Goal: Information Seeking & Learning: Find specific page/section

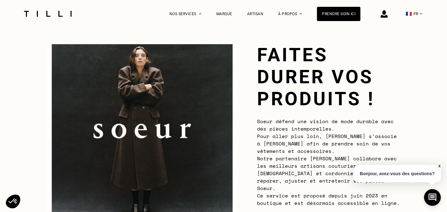
scroll to position [21, 0]
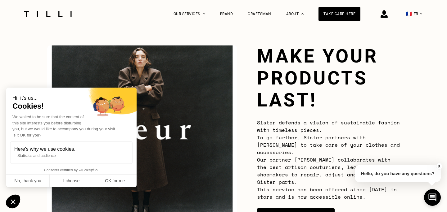
click at [439, 165] on button "X" at bounding box center [439, 166] width 6 height 7
click at [16, 183] on button "No, thank you" at bounding box center [27, 181] width 43 height 13
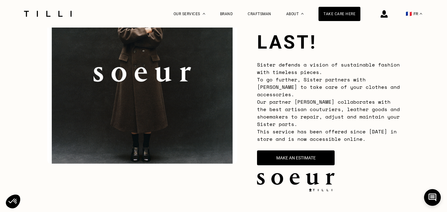
scroll to position [81, 0]
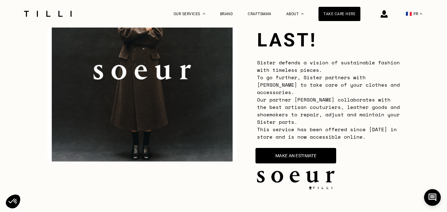
click at [279, 148] on button "MAKE AN ESTIMATE" at bounding box center [295, 156] width 81 height 16
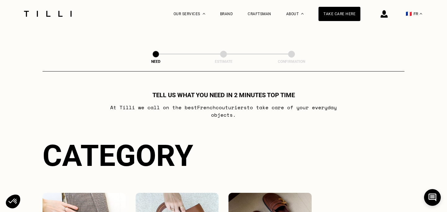
scroll to position [356, 0]
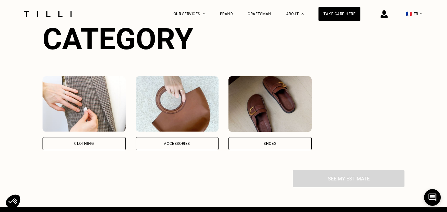
click at [95, 95] on img at bounding box center [83, 104] width 83 height 56
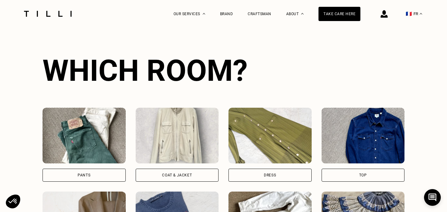
scroll to position [575, 0]
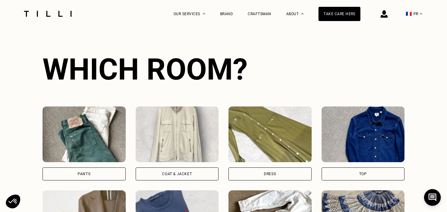
click at [182, 148] on img at bounding box center [177, 135] width 83 height 56
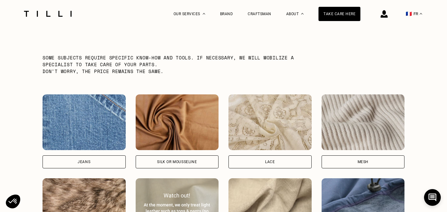
scroll to position [965, 0]
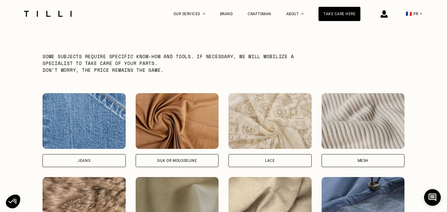
click at [251, 177] on img at bounding box center [269, 205] width 83 height 56
select select "FR"
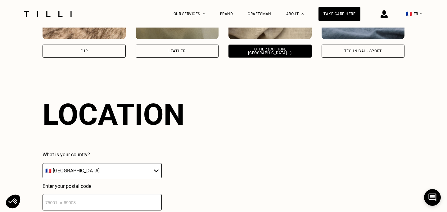
scroll to position [1191, 0]
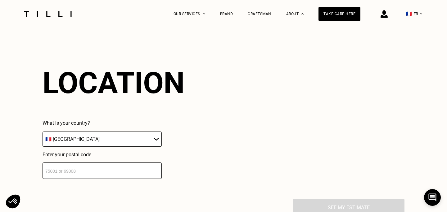
click at [122, 169] on input "number" at bounding box center [101, 171] width 119 height 16
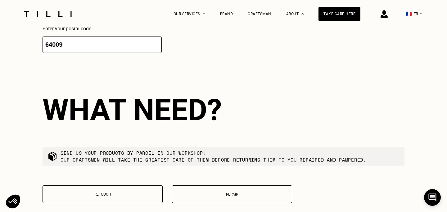
scroll to position [1346, 0]
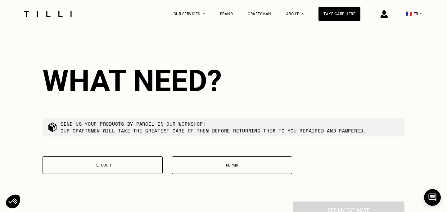
type input "64009"
click at [122, 163] on p "RETOUCH" at bounding box center [102, 165] width 113 height 4
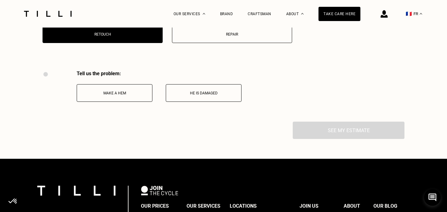
scroll to position [1477, 0]
click at [132, 99] on div "Tell us the problem: MAKE A HEM HE IS DAMAGED" at bounding box center [141, 96] width 199 height 51
click at [129, 92] on button "MAKE A HEM" at bounding box center [115, 93] width 76 height 18
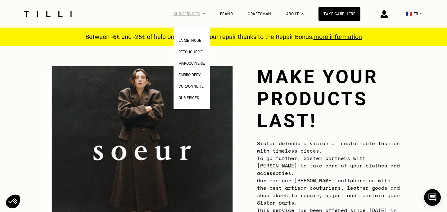
scroll to position [0, 0]
click at [188, 50] on span "RETOUCHING" at bounding box center [189, 52] width 23 height 4
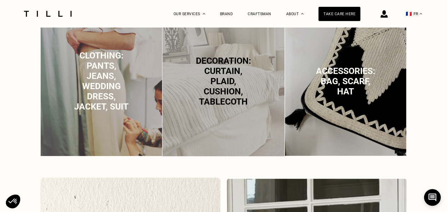
scroll to position [451, 0]
click at [131, 114] on img at bounding box center [101, 80] width 122 height 152
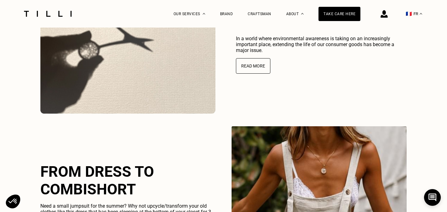
scroll to position [0, 0]
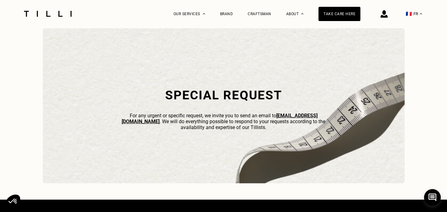
drag, startPoint x: 304, startPoint y: 115, endPoint x: 269, endPoint y: 115, distance: 34.7
click at [269, 115] on p "For any urgent or specific request, we invite you to send an email to contact@t…" at bounding box center [223, 122] width 211 height 18
copy p "contact@tilli.fr ."
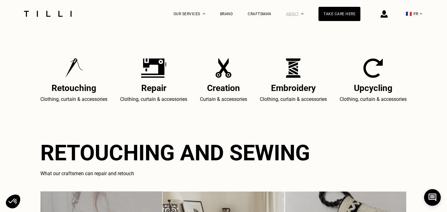
scroll to position [261, 0]
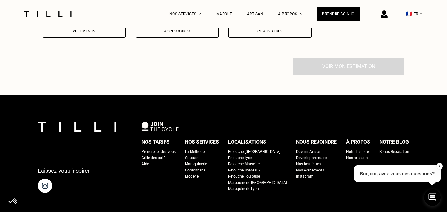
scroll to position [557, 0]
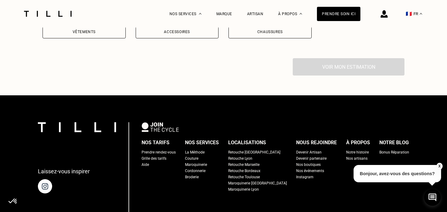
click at [252, 156] on div "Retouche Lyon" at bounding box center [240, 159] width 24 height 6
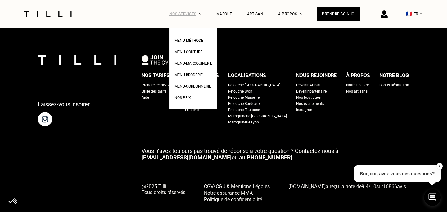
scroll to position [2632, 0]
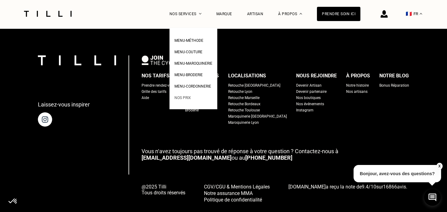
click at [188, 100] on link "Nos prix" at bounding box center [182, 97] width 16 height 7
select select "FR"
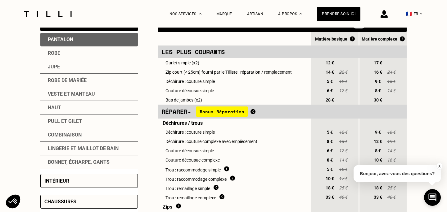
scroll to position [148, 0]
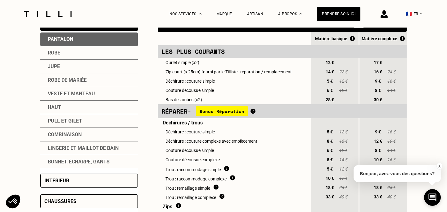
click at [59, 95] on div "Veste et manteau" at bounding box center [88, 94] width 97 height 14
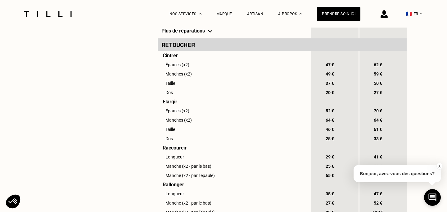
scroll to position [427, 0]
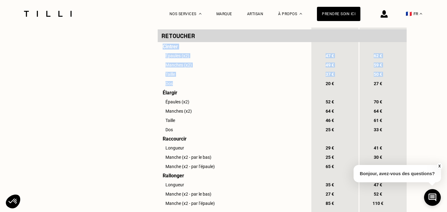
drag, startPoint x: 163, startPoint y: 48, endPoint x: 187, endPoint y: 83, distance: 42.4
click at [187, 83] on tbody "Les plus courants Longueur 29 € 41 € Dos 20 € 27 € Doublure : réparation / remp…" at bounding box center [282, 56] width 249 height 581
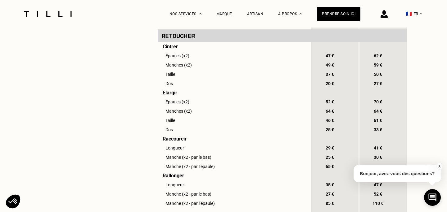
click at [189, 105] on td "Épaules (x2)" at bounding box center [234, 101] width 153 height 9
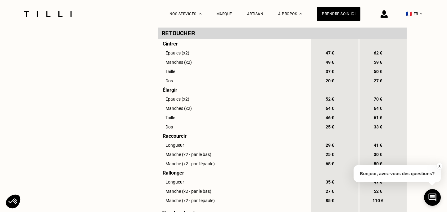
scroll to position [416, 0]
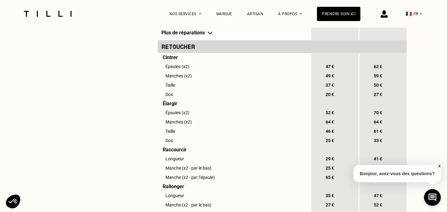
click at [169, 108] on td "Élargir" at bounding box center [234, 103] width 153 height 9
click at [168, 104] on td "Élargir" at bounding box center [234, 103] width 153 height 9
click at [196, 144] on td "Dos" at bounding box center [234, 140] width 153 height 9
click at [174, 152] on td "Raccourcir" at bounding box center [234, 149] width 153 height 9
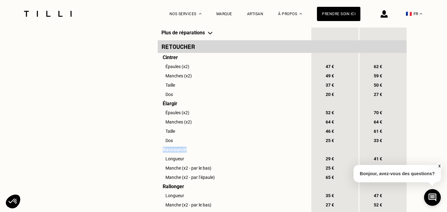
click at [174, 152] on td "Raccourcir" at bounding box center [234, 149] width 153 height 9
click at [194, 127] on td "Manches (x2)" at bounding box center [234, 122] width 153 height 9
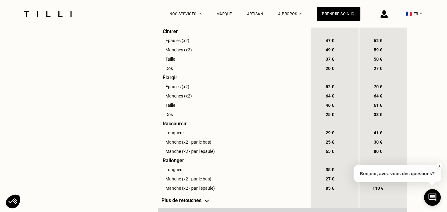
scroll to position [447, 0]
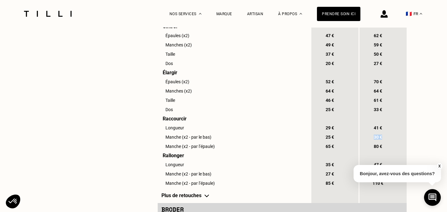
drag, startPoint x: 373, startPoint y: 138, endPoint x: 395, endPoint y: 137, distance: 22.0
click at [395, 137] on div "30 €" at bounding box center [382, 137] width 47 height 9
drag, startPoint x: 225, startPoint y: 150, endPoint x: 160, endPoint y: 137, distance: 65.5
click at [160, 137] on tbody "Les plus courants Longueur 29 € 41 € Dos 20 € 27 € Doublure : réparation / remp…" at bounding box center [282, 36] width 249 height 581
click at [242, 132] on td "Longueur" at bounding box center [234, 127] width 153 height 9
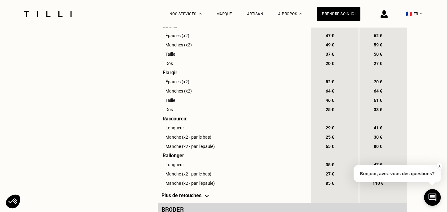
click at [375, 148] on span "80 €" at bounding box center [377, 146] width 11 height 5
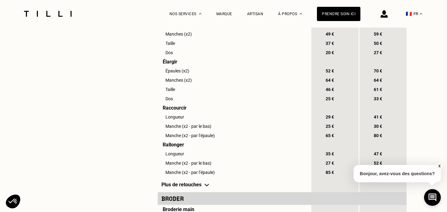
scroll to position [459, 0]
